Goal: Find contact information: Find contact information

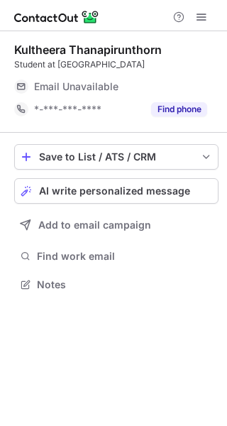
scroll to position [275, 227]
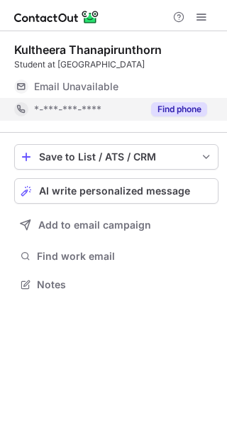
click at [176, 109] on button "Find phone" at bounding box center [179, 109] width 56 height 14
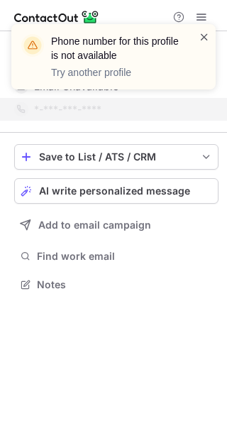
click at [209, 40] on div "Phone number for this profile is not available Try another profile" at bounding box center [113, 56] width 204 height 65
click at [202, 35] on span at bounding box center [204, 37] width 11 height 14
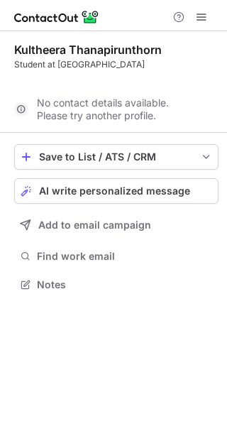
scroll to position [252, 227]
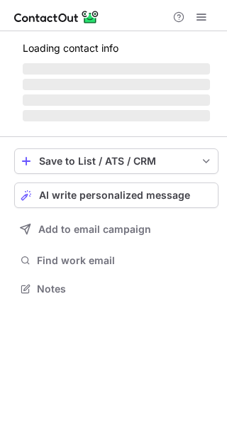
scroll to position [275, 227]
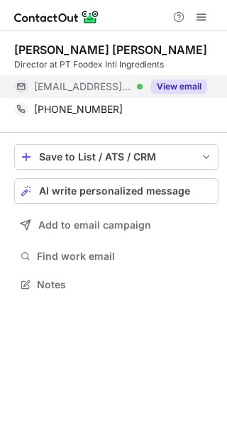
click at [178, 84] on button "View email" at bounding box center [179, 87] width 56 height 14
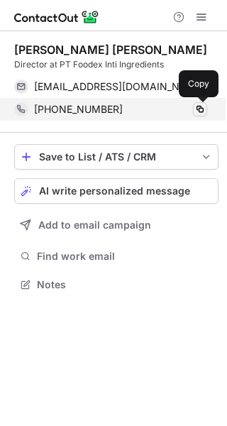
click at [198, 108] on span at bounding box center [200, 109] width 11 height 11
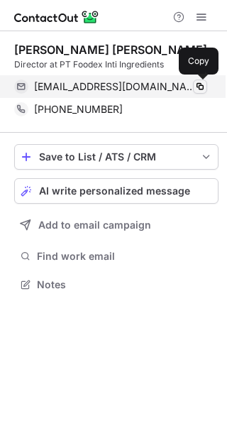
click at [204, 84] on span at bounding box center [200, 86] width 11 height 11
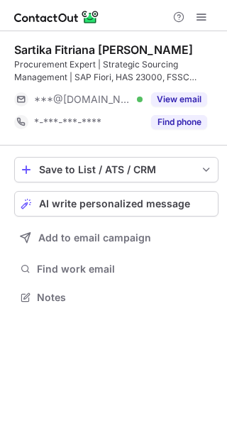
scroll to position [288, 227]
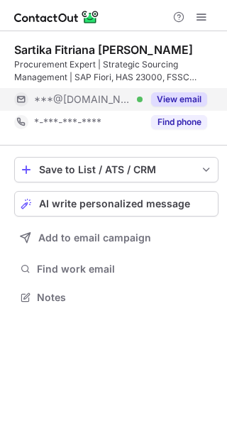
click at [190, 95] on button "View email" at bounding box center [179, 99] width 56 height 14
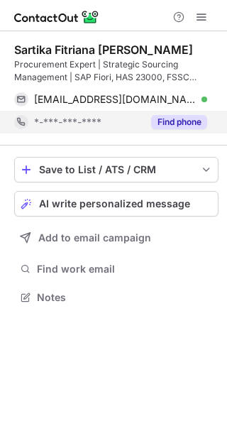
click at [179, 116] on button "Find phone" at bounding box center [179, 122] width 56 height 14
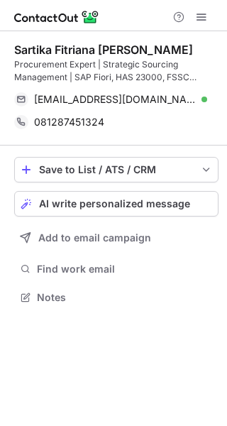
scroll to position [288, 227]
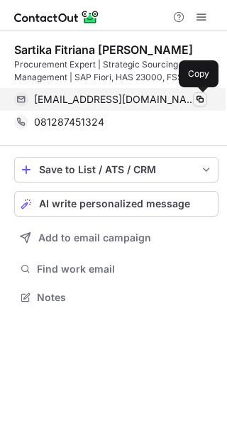
click at [200, 98] on span at bounding box center [200, 99] width 11 height 11
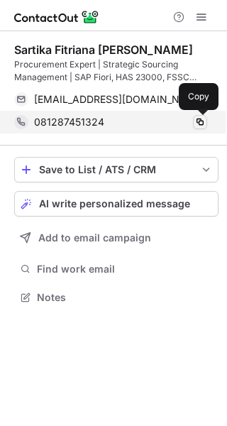
click at [201, 124] on span at bounding box center [200, 121] width 11 height 11
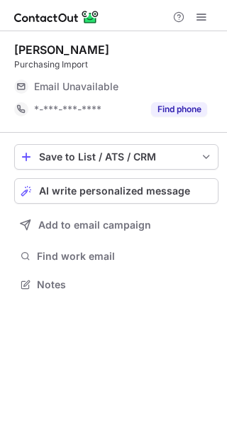
scroll to position [275, 227]
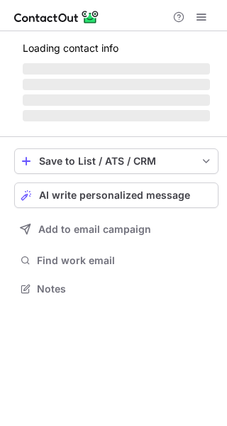
scroll to position [275, 227]
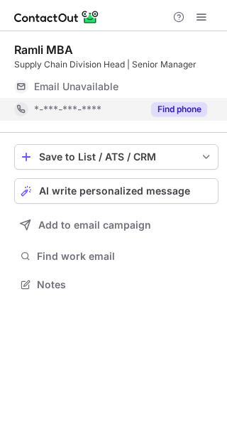
click at [180, 109] on button "Find phone" at bounding box center [179, 109] width 56 height 14
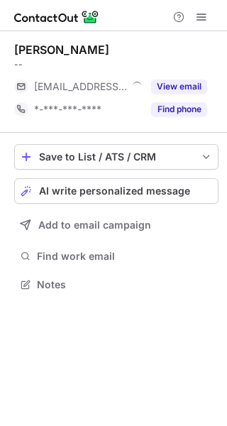
scroll to position [275, 227]
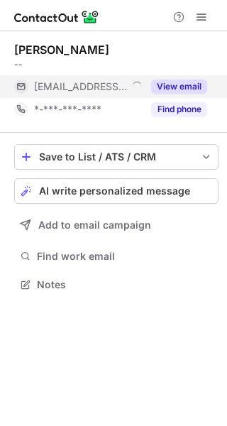
click at [188, 84] on button "View email" at bounding box center [179, 87] width 56 height 14
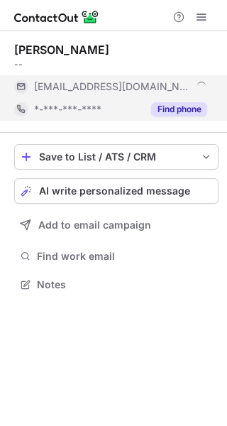
click at [187, 106] on button "Find phone" at bounding box center [179, 109] width 56 height 14
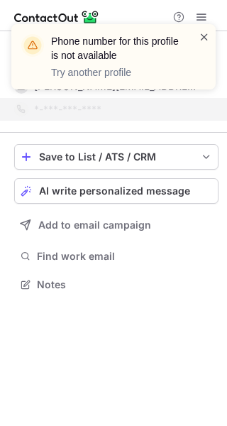
click at [202, 36] on span at bounding box center [204, 37] width 11 height 14
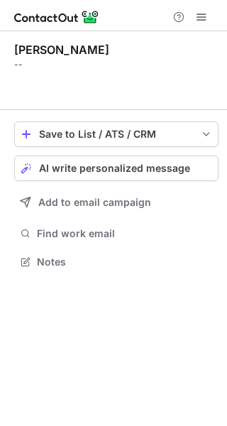
scroll to position [229, 227]
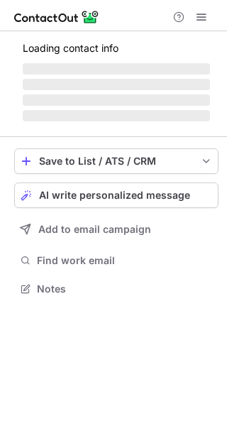
scroll to position [310, 227]
